Goal: Transaction & Acquisition: Purchase product/service

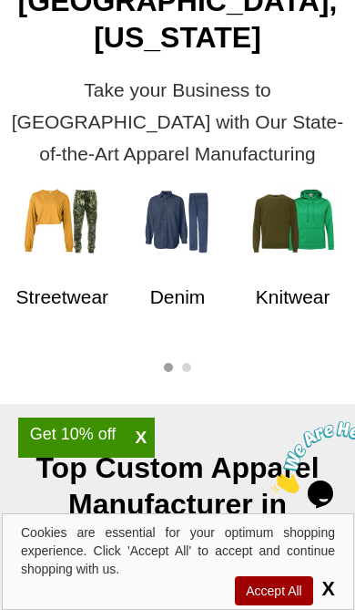
scroll to position [693, 0]
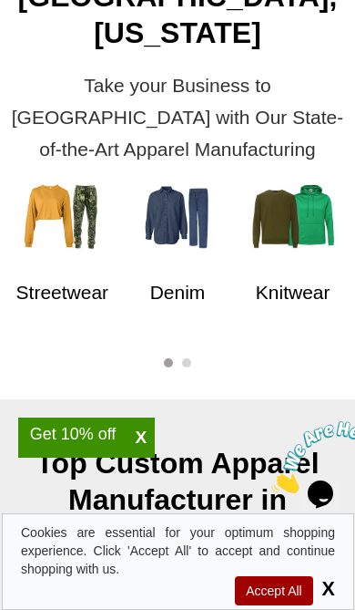
click at [326, 183] on img at bounding box center [293, 216] width 91 height 66
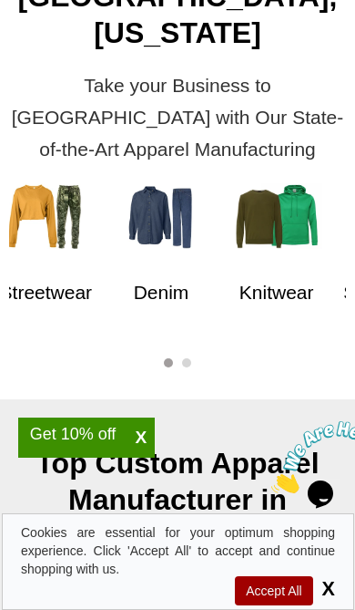
click at [293, 245] on picture at bounding box center [277, 252] width 91 height 15
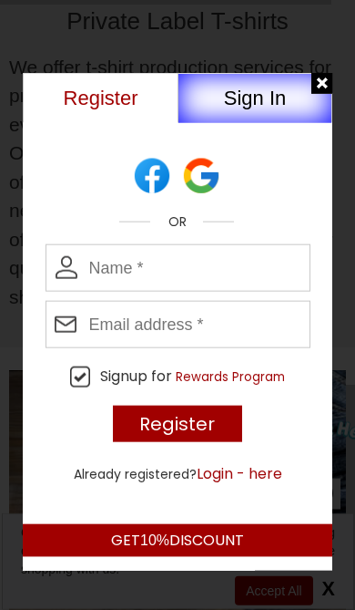
scroll to position [2196, 0]
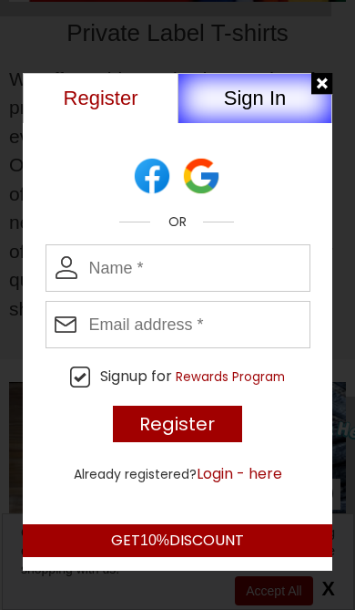
click at [311, 83] on button "Sign In" at bounding box center [255, 98] width 155 height 50
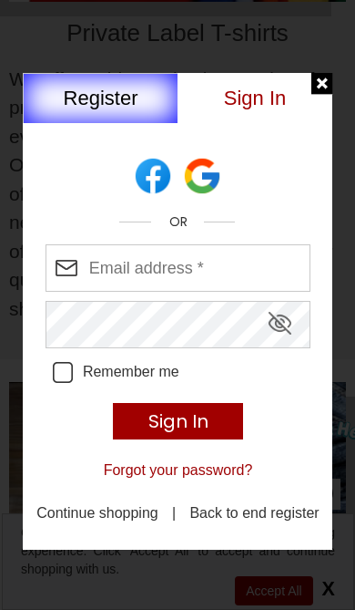
click at [316, 83] on div at bounding box center [323, 84] width 23 height 23
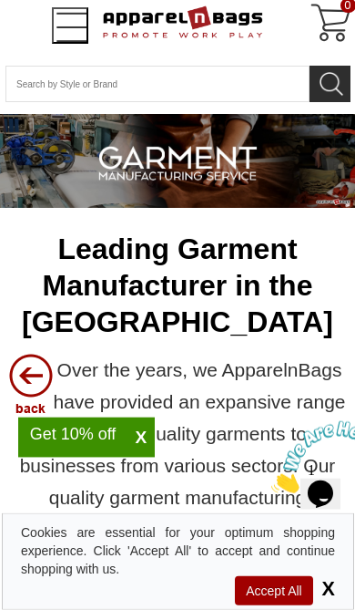
scroll to position [0, 0]
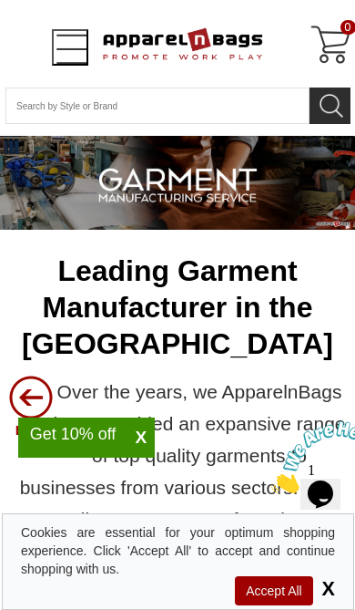
click at [52, 43] on button "Open Left Menu" at bounding box center [70, 47] width 36 height 36
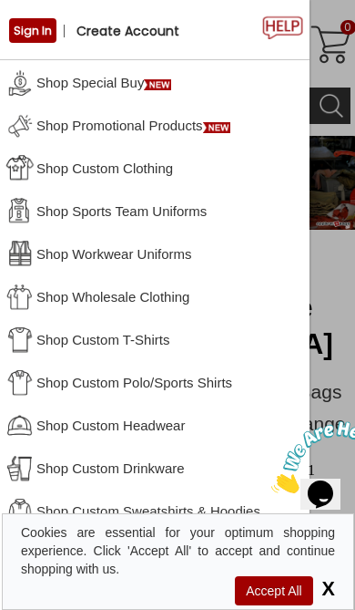
click at [156, 293] on link "Shop Wholesale Clothing" at bounding box center [155, 295] width 310 height 43
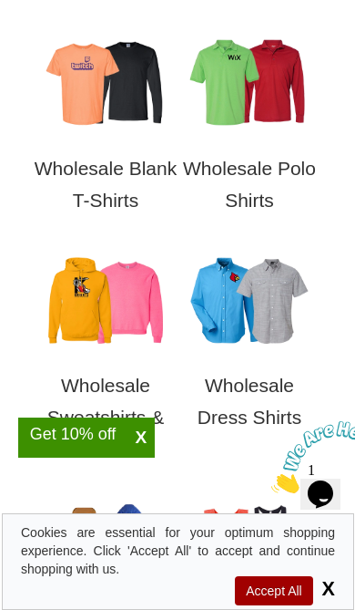
scroll to position [746, 0]
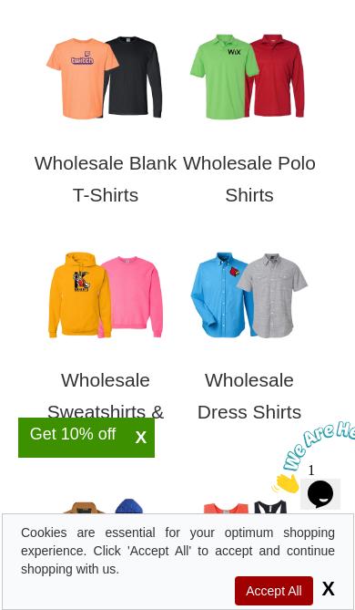
click at [110, 208] on h3 "Wholesale Blank T-Shirts" at bounding box center [106, 183] width 144 height 91
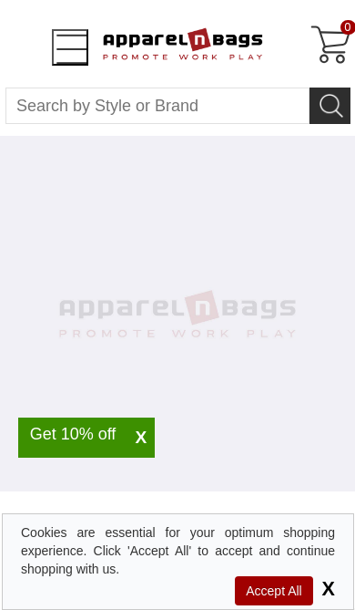
select select "48"
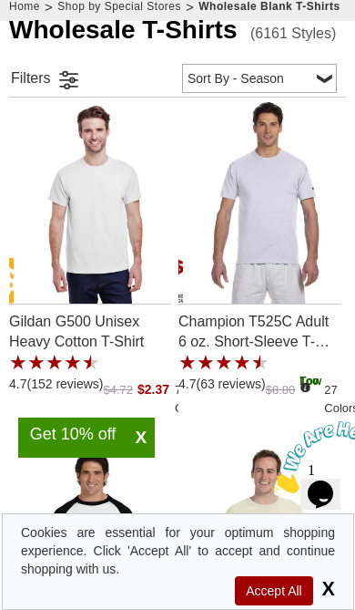
scroll to position [508, 0]
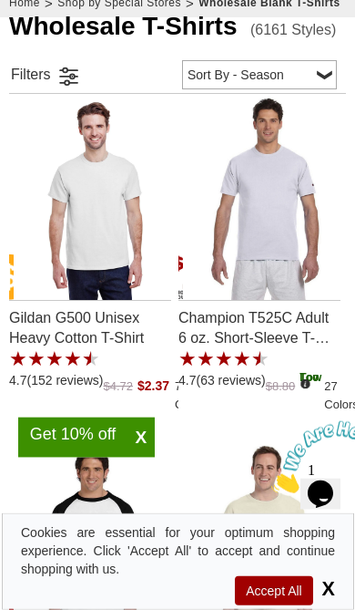
click at [44, 324] on p "Gildan G500 Unisex Heavy Cotton T-Shirt" at bounding box center [90, 326] width 162 height 50
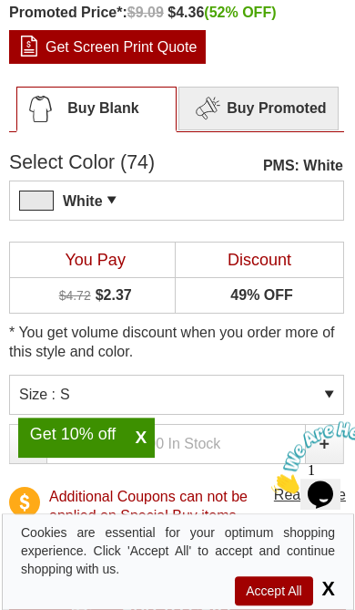
scroll to position [844, 0]
click at [322, 196] on div "White PMS: White Pantone Matching System (PMS), a proprietary color system used…" at bounding box center [176, 200] width 335 height 40
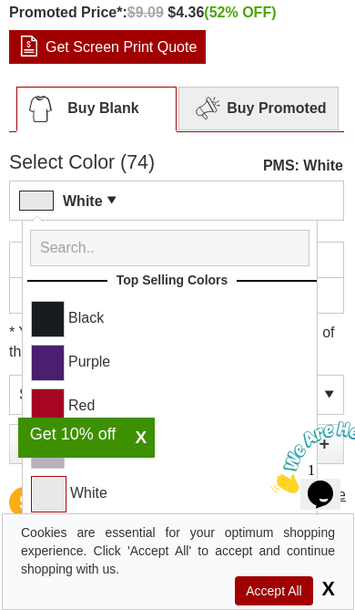
scroll to position [0, 0]
click at [199, 163] on div "Select Color (74)" at bounding box center [176, 166] width 335 height 27
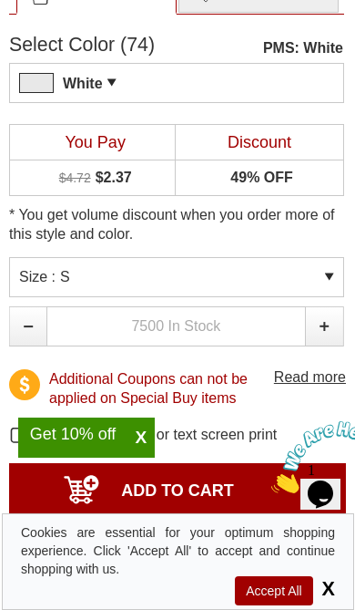
scroll to position [963, 0]
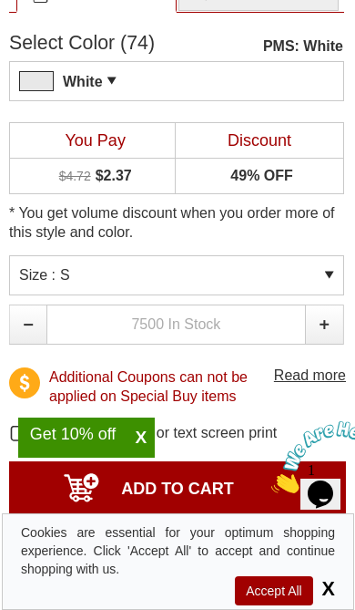
click at [334, 275] on div "Size : S" at bounding box center [176, 275] width 335 height 40
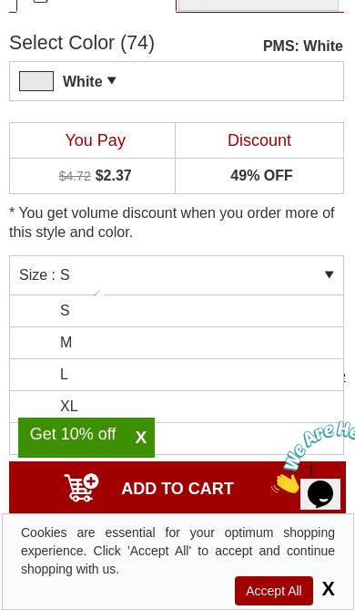
click at [193, 372] on li "L" at bounding box center [177, 375] width 334 height 32
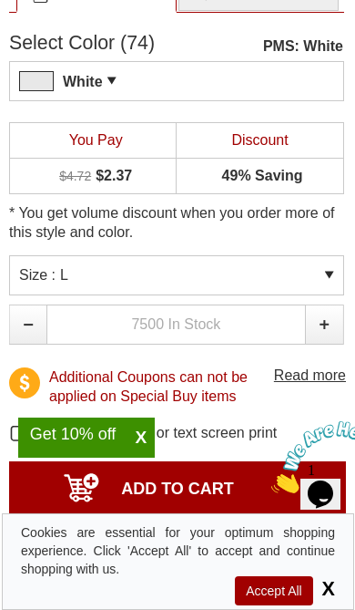
click at [318, 251] on div "* You get volume discount when you order more of this style and color." at bounding box center [176, 188] width 335 height 133
click at [324, 271] on div "Size : L" at bounding box center [176, 275] width 335 height 40
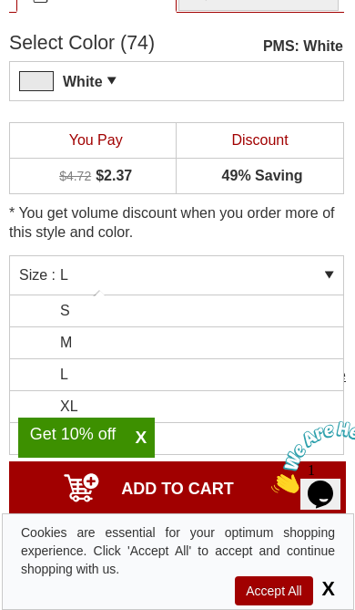
click at [90, 407] on li "XL" at bounding box center [177, 407] width 334 height 32
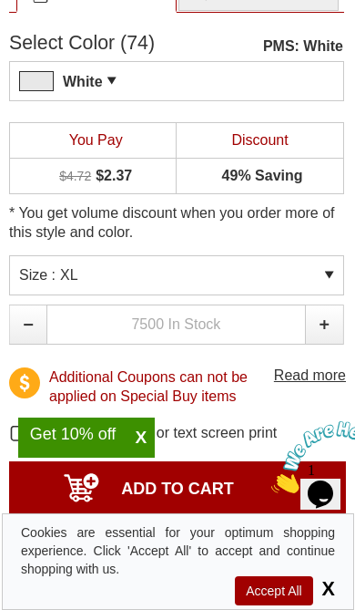
click at [336, 271] on div "Size : XL" at bounding box center [176, 275] width 335 height 40
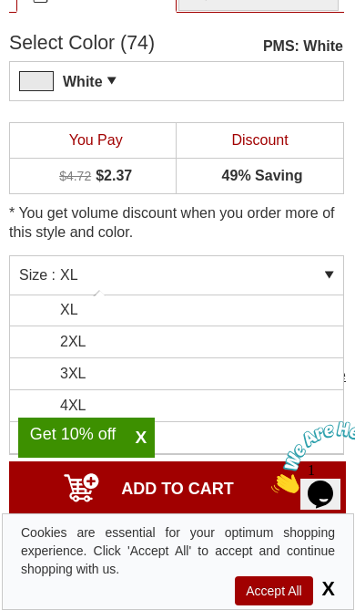
scroll to position [97, 0]
click at [100, 346] on li "2XL" at bounding box center [177, 342] width 334 height 32
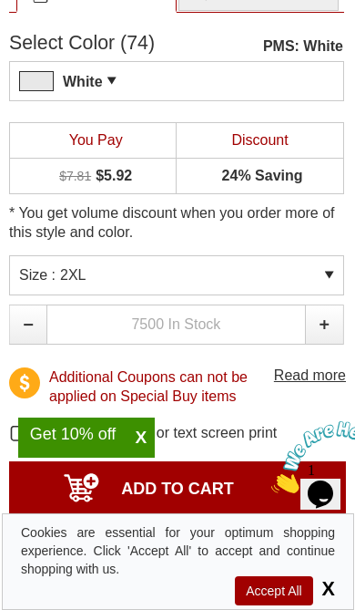
click at [332, 273] on div "Size : 2XL" at bounding box center [176, 275] width 335 height 40
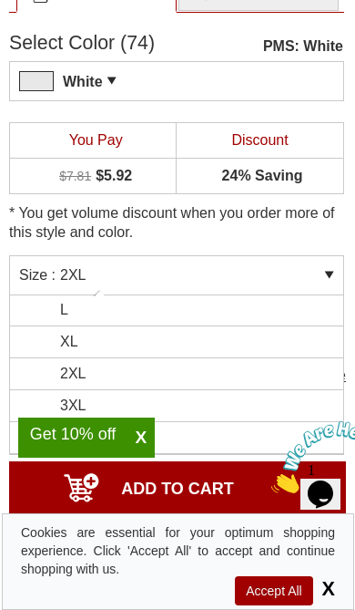
scroll to position [84, 0]
click at [118, 386] on li "3XL" at bounding box center [177, 387] width 334 height 32
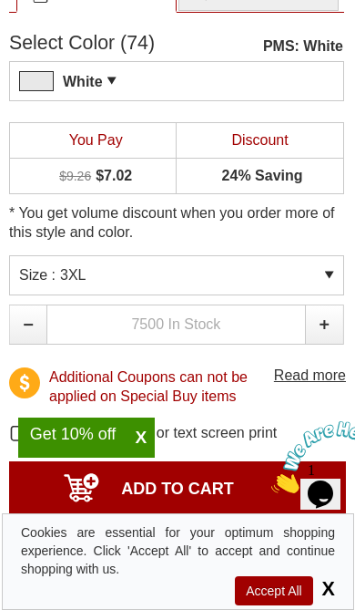
scroll to position [967, 0]
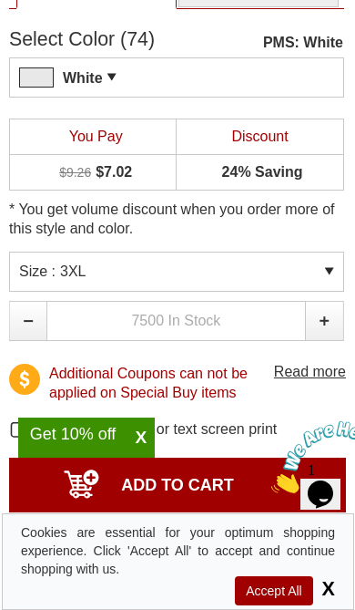
click at [334, 272] on div "Size : 3XL" at bounding box center [176, 272] width 335 height 40
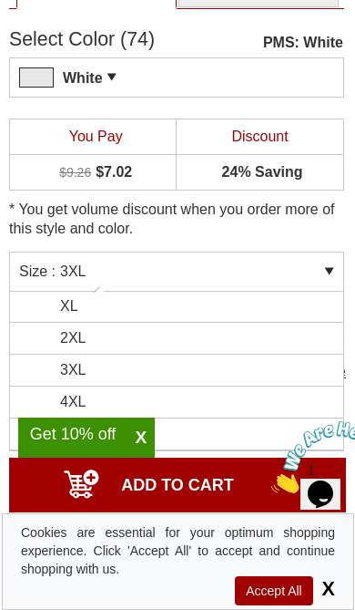
scroll to position [97, 0]
click at [126, 372] on li "3XL" at bounding box center [177, 371] width 334 height 32
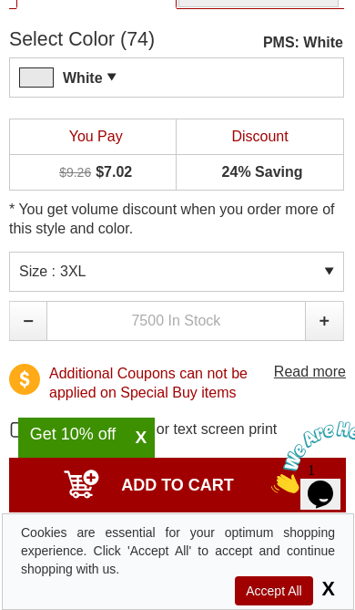
click at [330, 269] on div "Size : 3XL" at bounding box center [176, 272] width 335 height 40
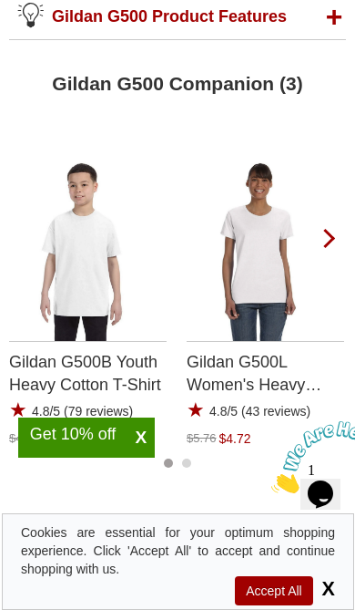
scroll to position [2979, 0]
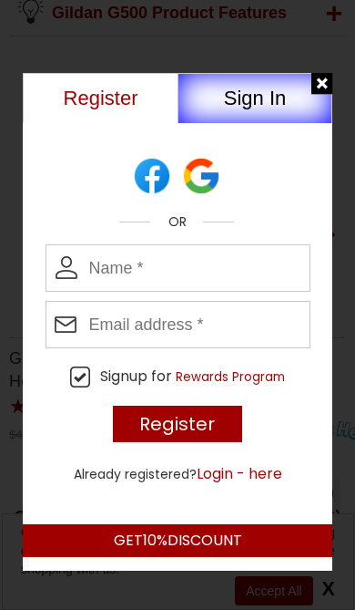
click at [308, 93] on button "Sign In" at bounding box center [255, 98] width 155 height 50
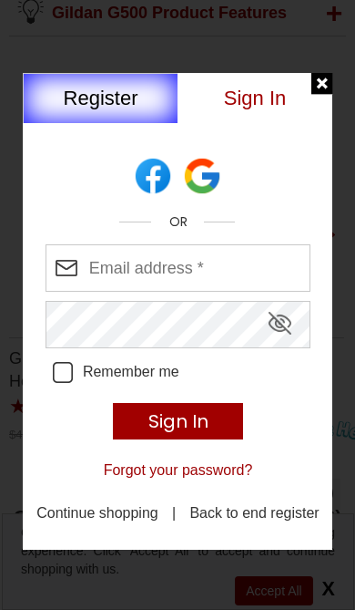
click at [324, 100] on button "Sign In" at bounding box center [255, 98] width 155 height 50
click at [327, 92] on div at bounding box center [323, 84] width 23 height 23
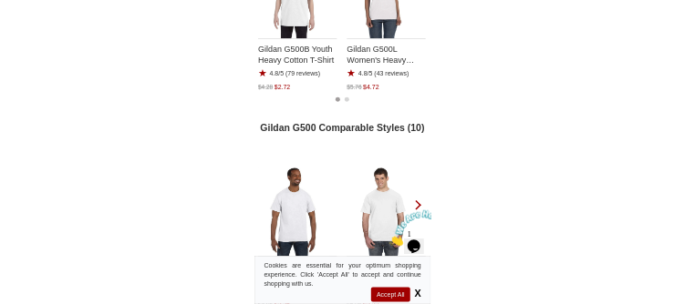
scroll to position [3201, 0]
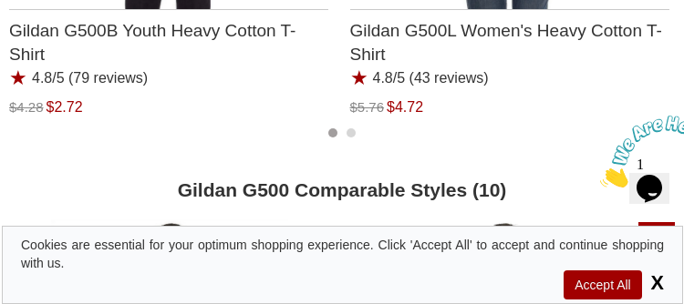
type input "See Next 12 Reviews"
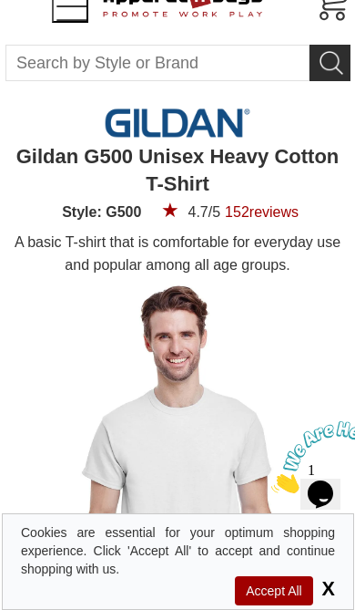
scroll to position [0, 0]
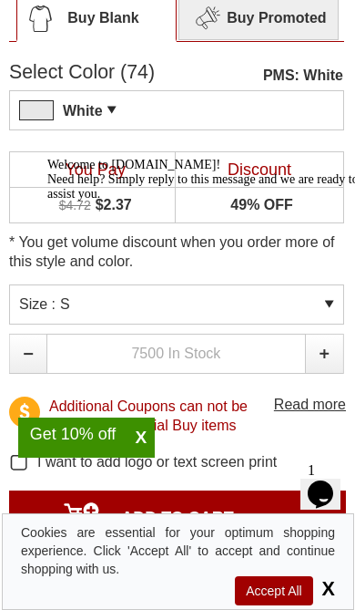
scroll to position [944, 0]
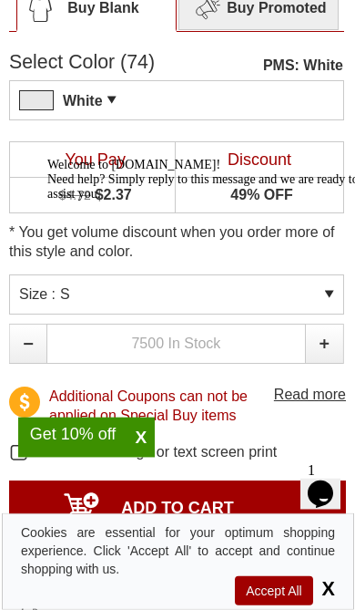
click at [322, 185] on div "Welcome to [DOMAIN_NAME]! Need help? Simply reply to this message and we are re…" at bounding box center [206, 179] width 319 height 44
click at [319, 190] on div "Welcome to [DOMAIN_NAME]! Need help? Simply reply to this message and we are re…" at bounding box center [206, 179] width 319 height 44
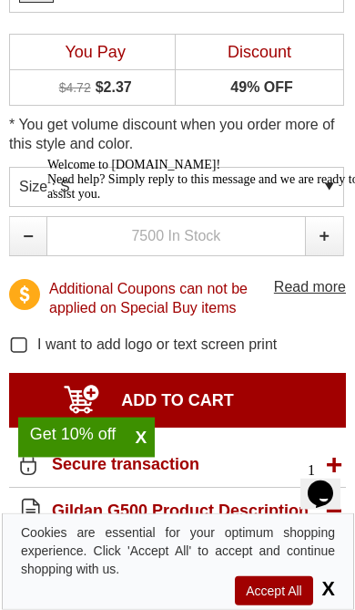
scroll to position [1053, 0]
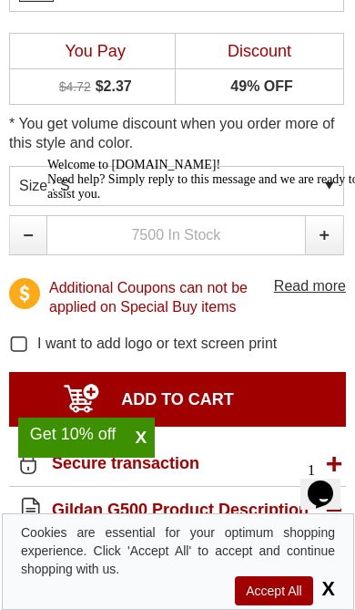
click at [319, 181] on div "Size : S" at bounding box center [176, 186] width 335 height 40
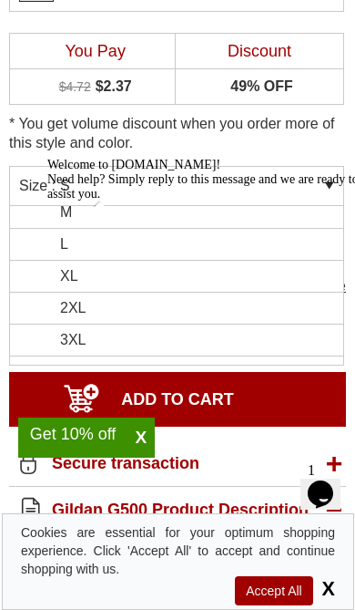
scroll to position [61, 0]
click at [39, 294] on li "2XL" at bounding box center [177, 289] width 334 height 32
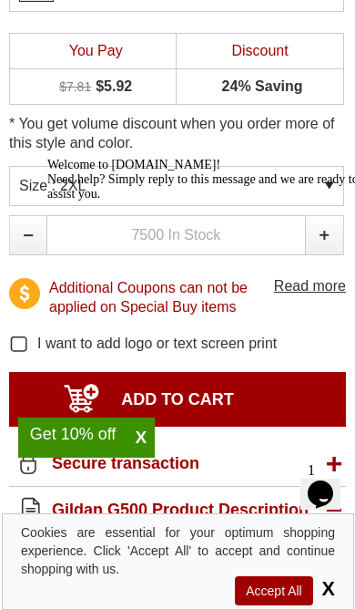
click at [334, 187] on div "Size : 2XL" at bounding box center [176, 186] width 335 height 40
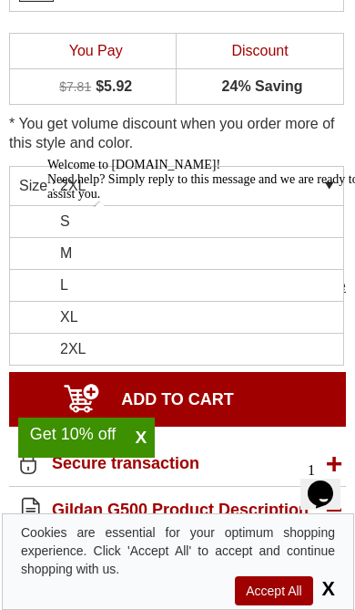
click at [319, 175] on div "Size : 2XL" at bounding box center [176, 186] width 335 height 40
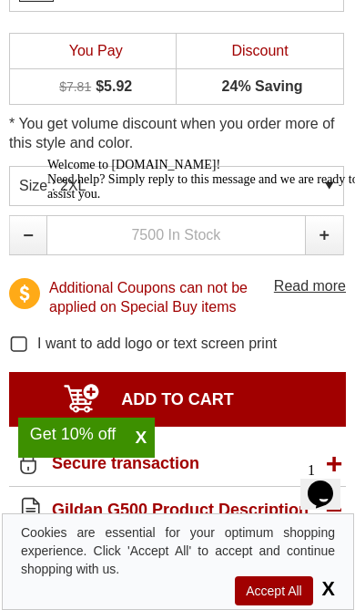
click at [325, 176] on div "Size : 2XL" at bounding box center [176, 186] width 335 height 40
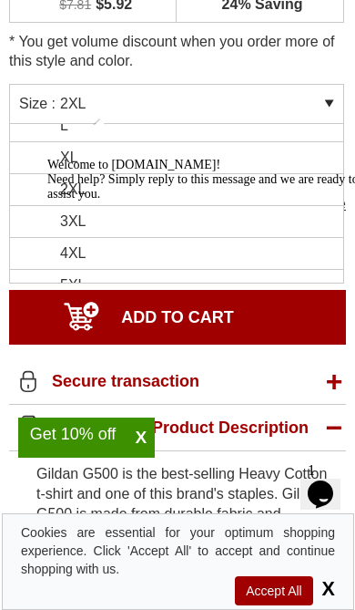
scroll to position [78, 0]
click at [200, 217] on li "3XL" at bounding box center [177, 221] width 334 height 32
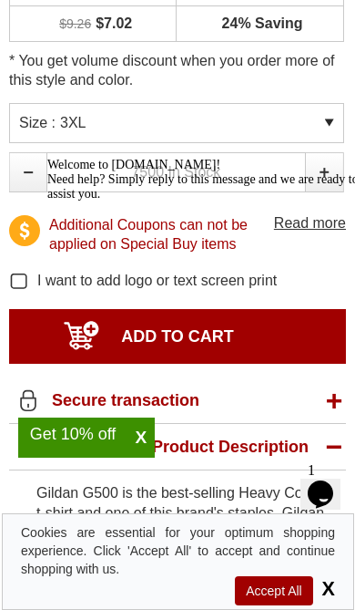
scroll to position [1109, 0]
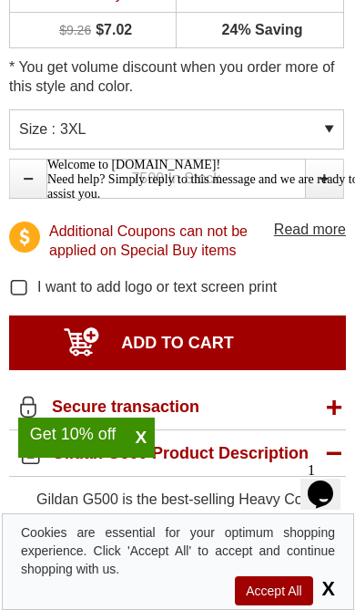
click at [302, 107] on div "* You get volume discount when you order more of this style and color." at bounding box center [176, 42] width 335 height 133
click at [323, 124] on div "Size : 3XL" at bounding box center [176, 129] width 335 height 40
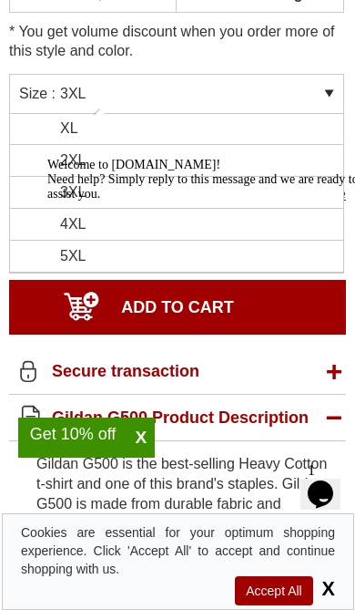
scroll to position [97, 0]
click at [64, 223] on li "4XL" at bounding box center [177, 225] width 334 height 32
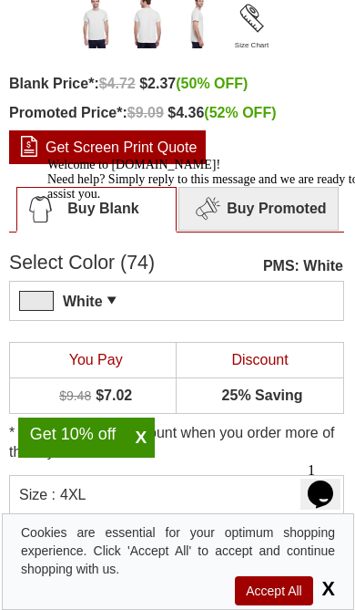
scroll to position [751, 0]
